Goal: Task Accomplishment & Management: Use online tool/utility

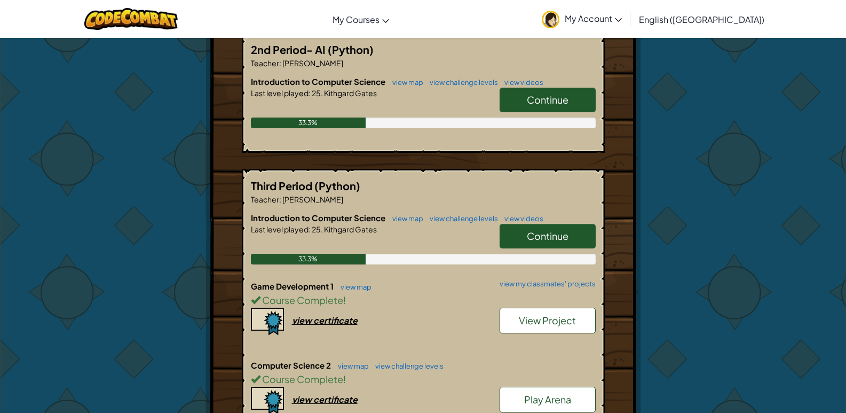
scroll to position [214, 0]
click at [554, 104] on span "Continue" at bounding box center [548, 99] width 42 height 12
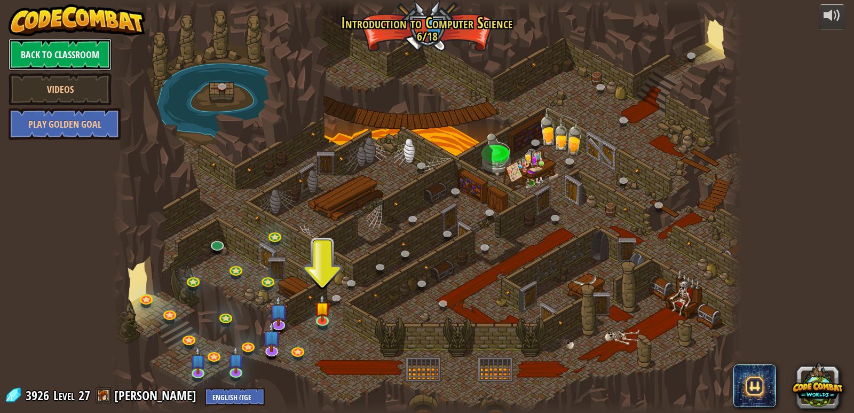
click at [94, 49] on link "Back to Classroom" at bounding box center [60, 54] width 103 height 32
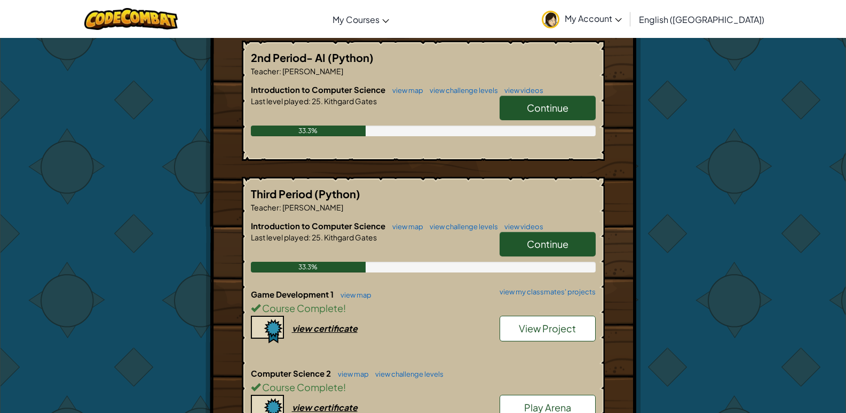
scroll to position [53, 0]
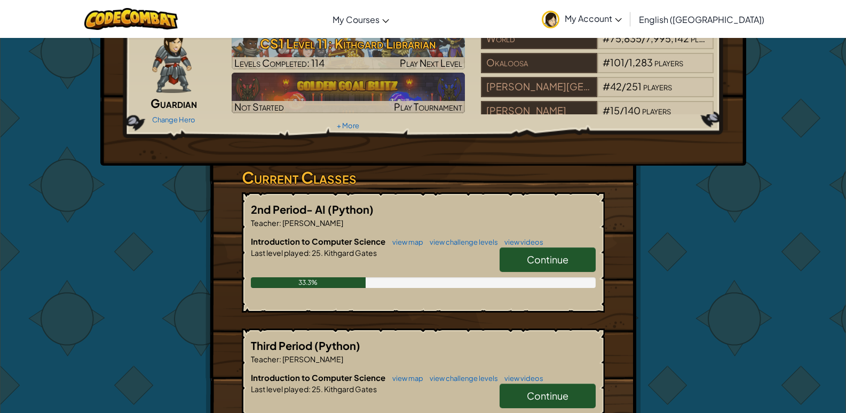
click at [586, 267] on link "Continue" at bounding box center [548, 259] width 96 height 25
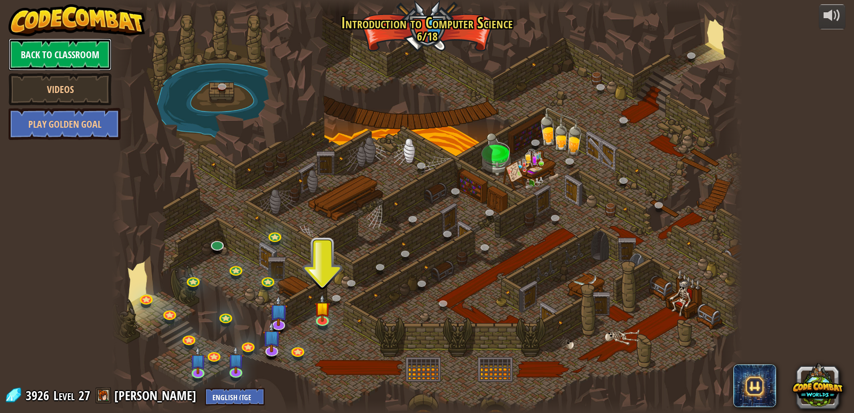
click at [64, 51] on link "Back to Classroom" at bounding box center [60, 54] width 103 height 32
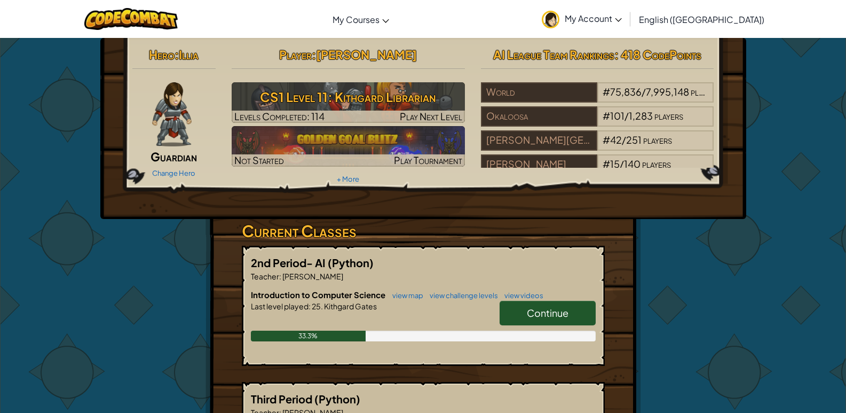
click at [622, 19] on span "My Account" at bounding box center [593, 18] width 57 height 11
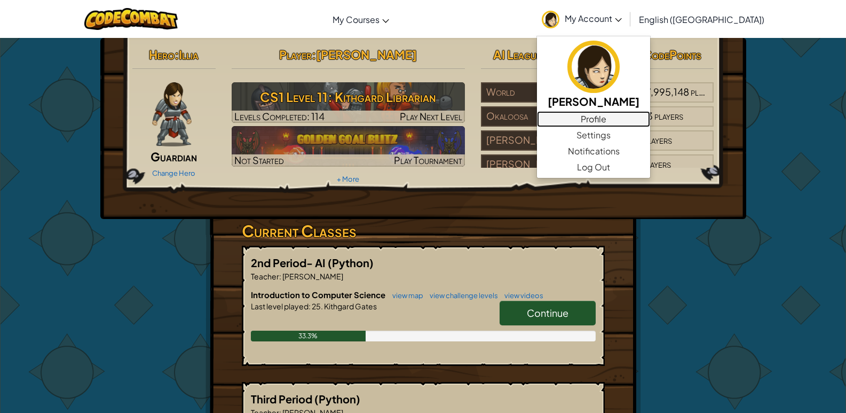
click at [649, 117] on link "Profile" at bounding box center [593, 119] width 113 height 16
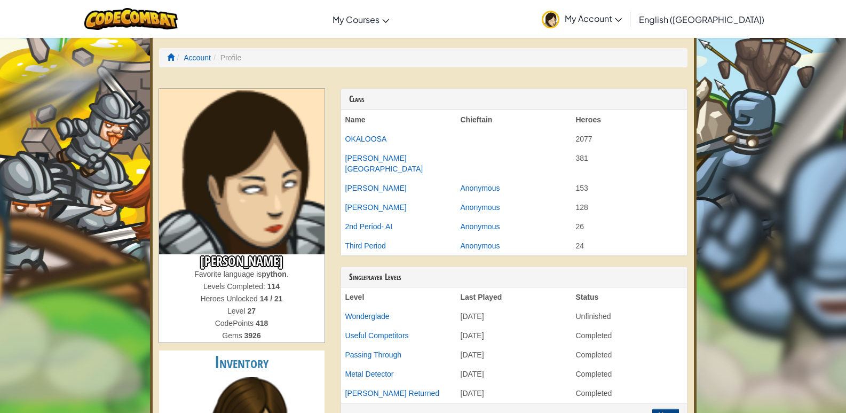
drag, startPoint x: 509, startPoint y: 212, endPoint x: 431, endPoint y: 203, distance: 79.0
drag, startPoint x: 431, startPoint y: 203, endPoint x: 438, endPoint y: 211, distance: 10.2
click at [438, 211] on td "[PERSON_NAME]" at bounding box center [398, 207] width 115 height 19
drag, startPoint x: 447, startPoint y: 206, endPoint x: 505, endPoint y: 206, distance: 57.7
click at [505, 206] on tr "[PERSON_NAME] Anonymous 128" at bounding box center [514, 207] width 346 height 19
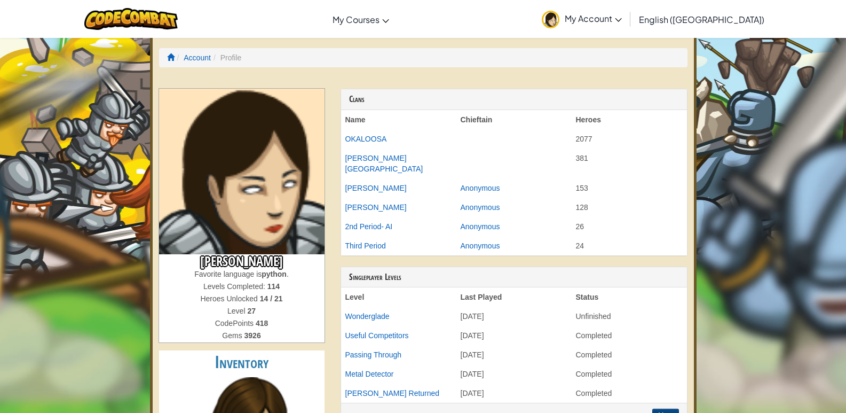
click at [408, 219] on td "2nd Period- AI" at bounding box center [398, 226] width 115 height 19
click at [622, 23] on span "My Account" at bounding box center [593, 18] width 57 height 11
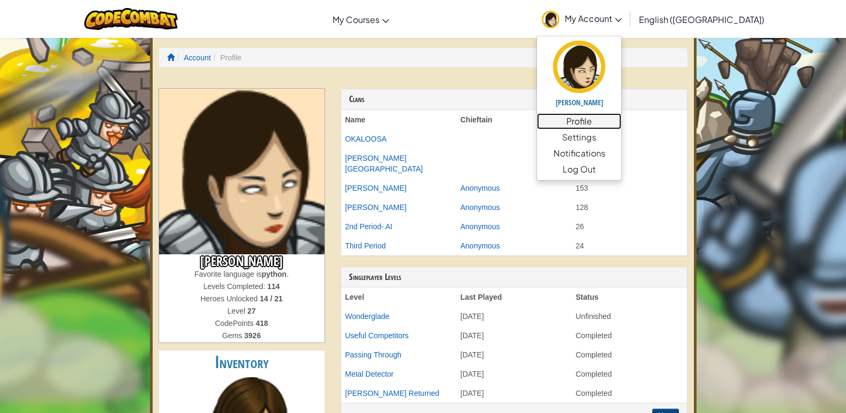
click at [621, 122] on link "Profile" at bounding box center [579, 121] width 84 height 16
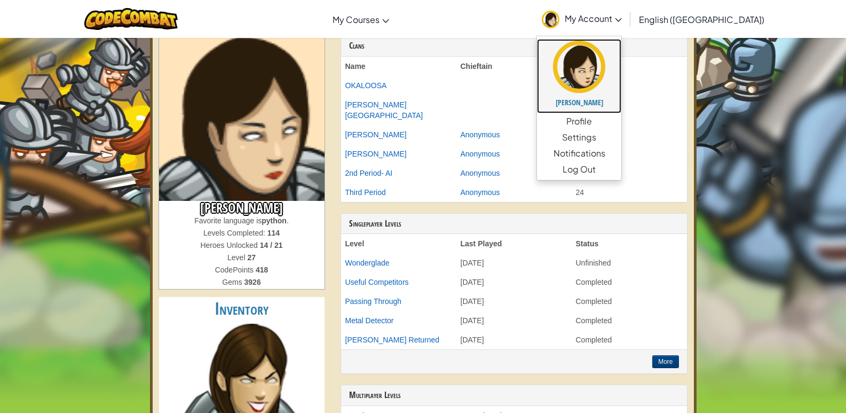
click at [611, 106] on h5 "[PERSON_NAME]" at bounding box center [579, 102] width 63 height 8
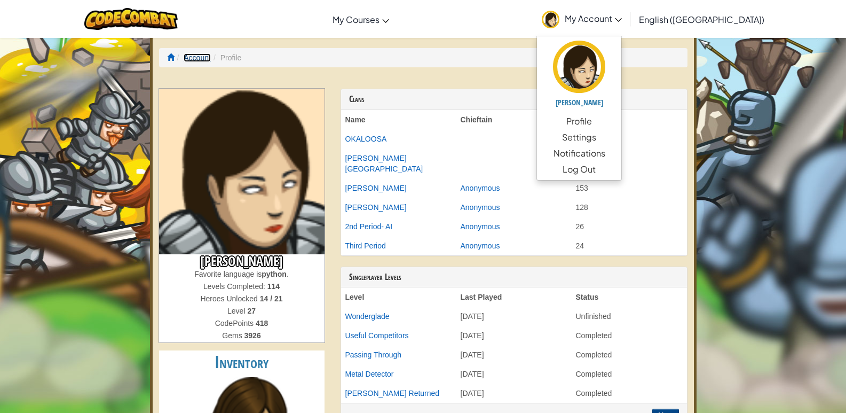
click at [190, 60] on link "Account" at bounding box center [197, 57] width 27 height 9
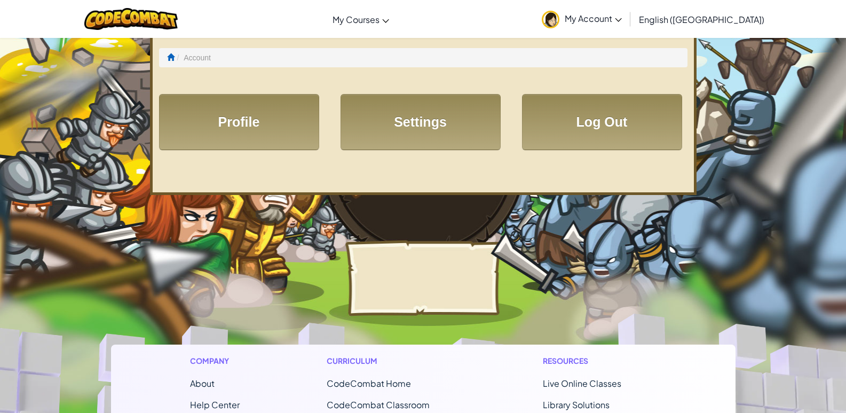
click at [180, 61] on li "Account" at bounding box center [193, 57] width 36 height 11
click at [152, 28] on img at bounding box center [130, 19] width 93 height 22
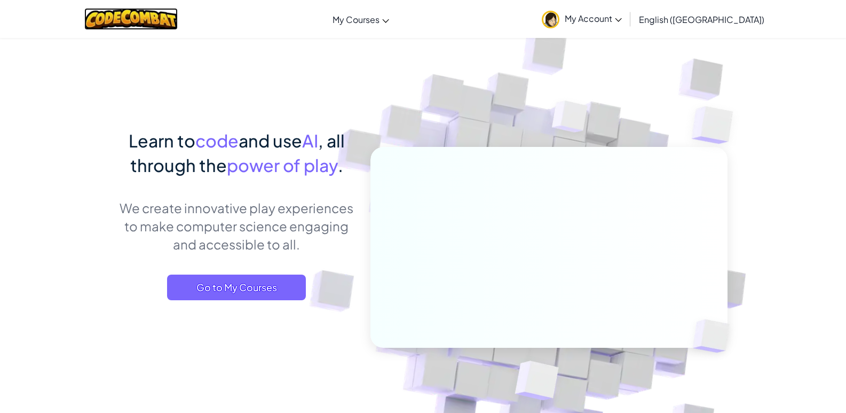
click at [153, 23] on img at bounding box center [130, 19] width 93 height 22
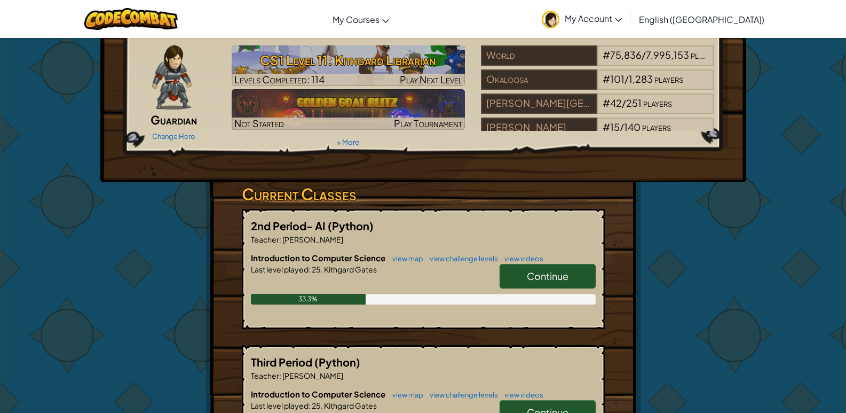
scroll to position [53, 0]
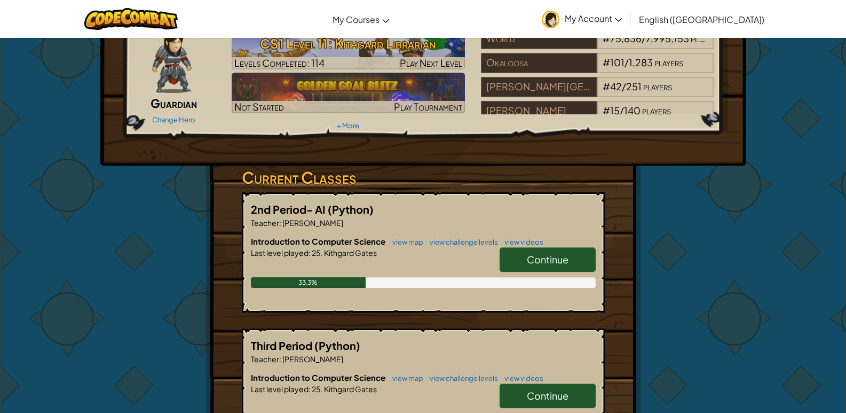
click at [548, 261] on span "Continue" at bounding box center [548, 259] width 42 height 12
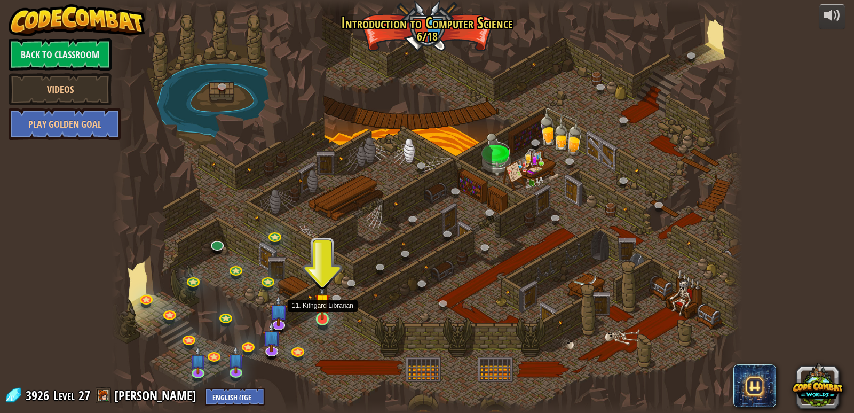
click at [324, 316] on img at bounding box center [322, 301] width 16 height 37
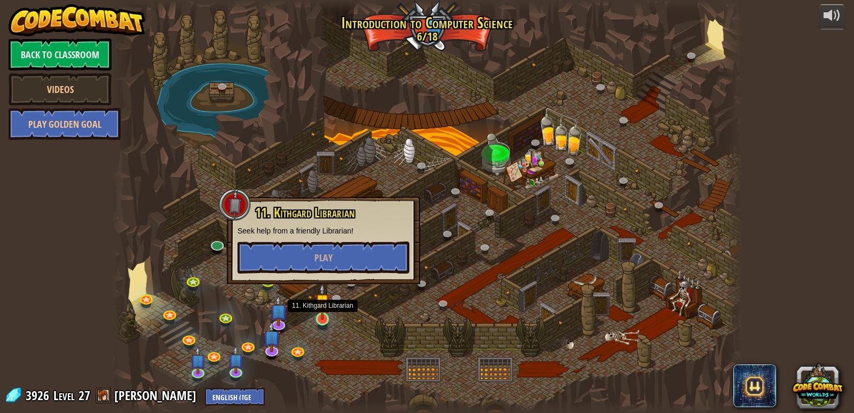
click at [324, 316] on img at bounding box center [322, 301] width 16 height 37
click at [308, 253] on button "Play" at bounding box center [324, 257] width 172 height 32
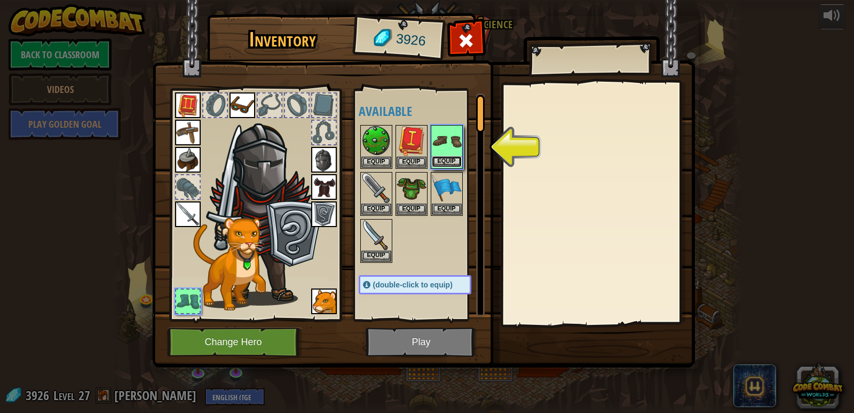
click at [453, 165] on button "Equip" at bounding box center [447, 161] width 30 height 11
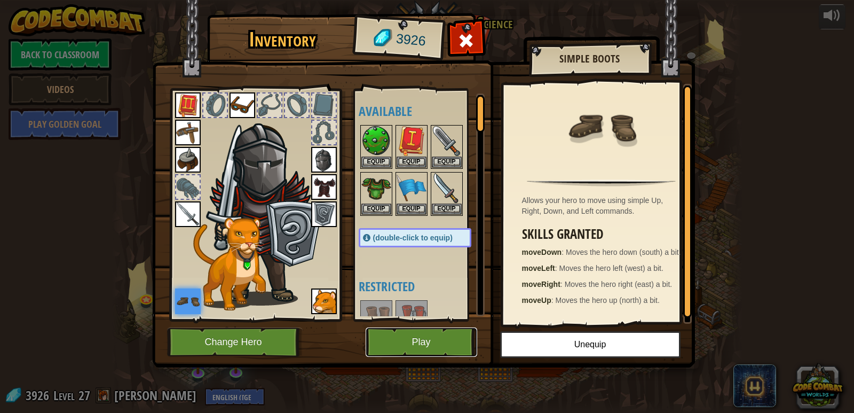
click at [448, 342] on button "Play" at bounding box center [422, 341] width 112 height 29
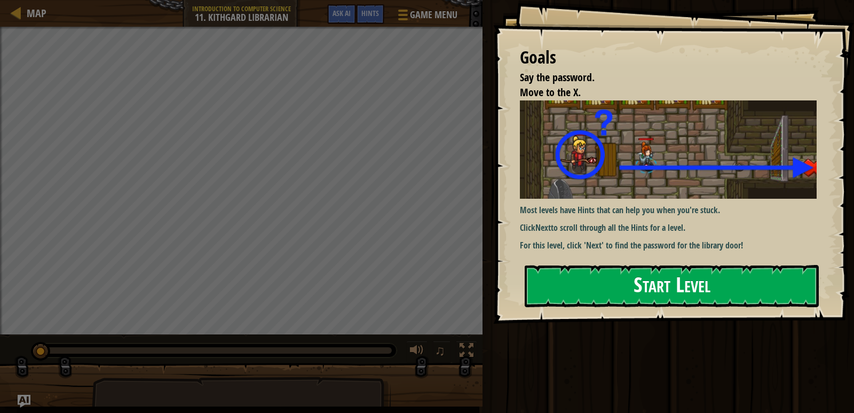
click at [576, 286] on button "Start Level" at bounding box center [672, 286] width 294 height 42
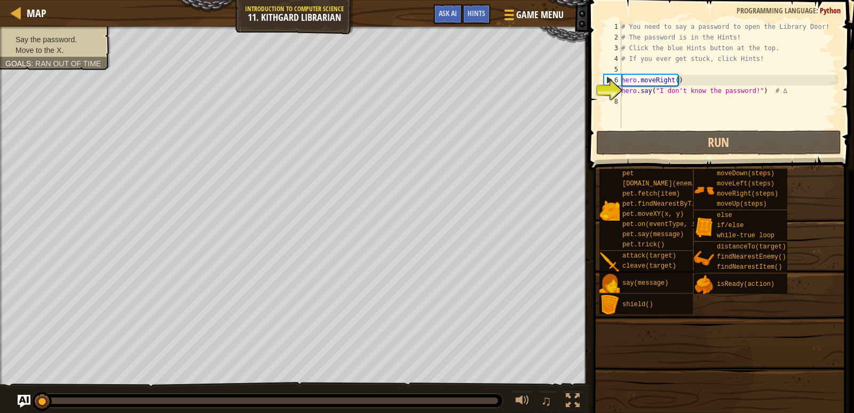
drag, startPoint x: 207, startPoint y: 22, endPoint x: 215, endPoint y: 18, distance: 9.1
click at [215, 18] on div "Map Introduction to Computer Science 11. Kithgard Librarian Game Menu Done Hint…" at bounding box center [294, 13] width 589 height 27
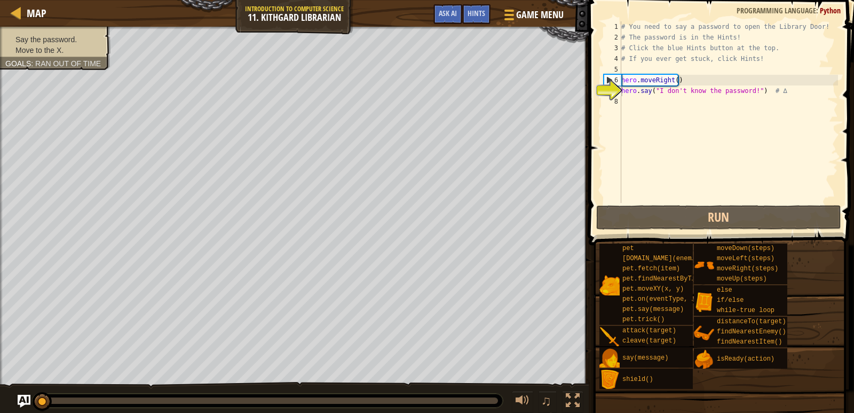
drag, startPoint x: 260, startPoint y: 16, endPoint x: 319, endPoint y: 20, distance: 58.8
click at [319, 23] on div "Map Introduction to Computer Science 11. Kithgard Librarian Game Menu Done Hint…" at bounding box center [294, 13] width 589 height 27
drag, startPoint x: 314, startPoint y: 16, endPoint x: 306, endPoint y: 19, distance: 8.6
click at [306, 19] on div "Map Introduction to Computer Science 11. Kithgard Librarian Game Menu Done Hint…" at bounding box center [294, 13] width 589 height 27
